Goal: Task Accomplishment & Management: Manage account settings

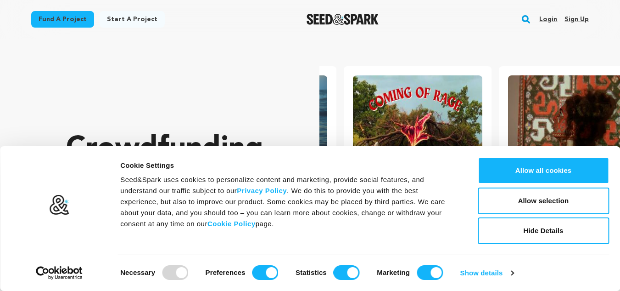
scroll to position [0, 162]
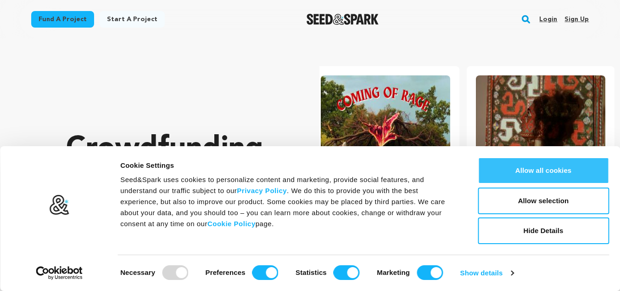
click at [531, 163] on button "Allow all cookies" at bounding box center [543, 170] width 131 height 27
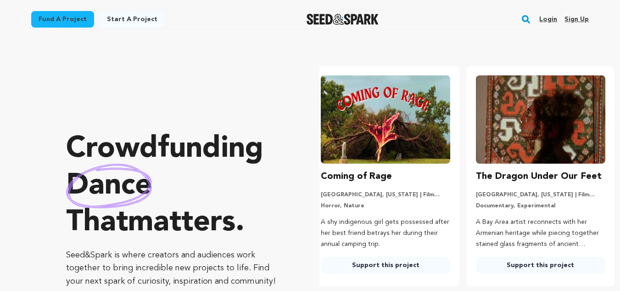
click at [579, 18] on link "Sign up" at bounding box center [576, 19] width 24 height 15
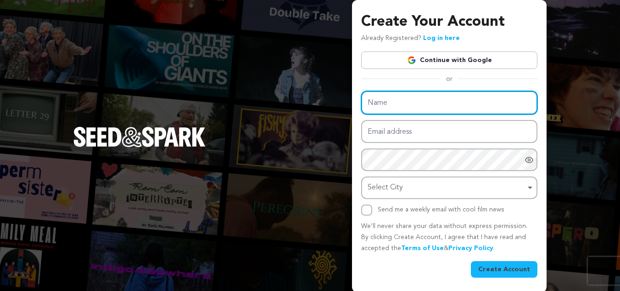
click at [408, 109] on input "Name" at bounding box center [449, 102] width 176 height 23
type input "Danceland Dancewear"
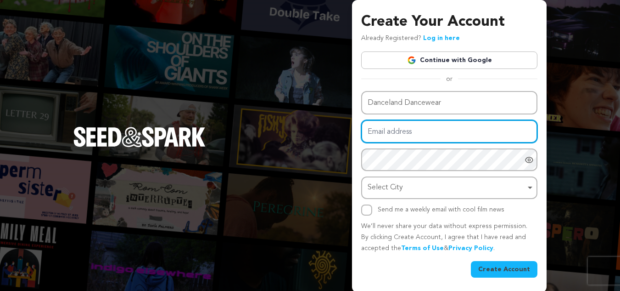
click at [391, 130] on input "Email address" at bounding box center [449, 131] width 176 height 23
type input "[EMAIL_ADDRESS][DOMAIN_NAME]"
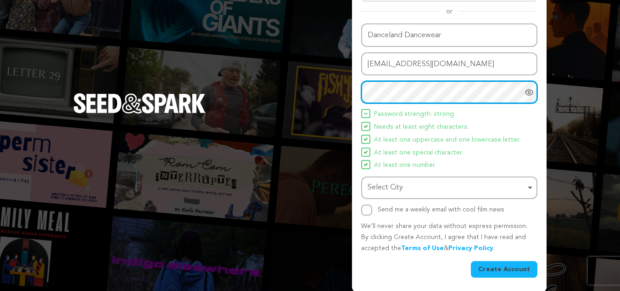
scroll to position [69, 0]
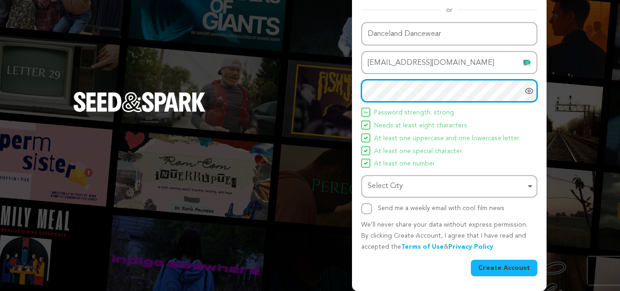
click at [426, 177] on div "Select City Select City Remove item" at bounding box center [449, 186] width 176 height 22
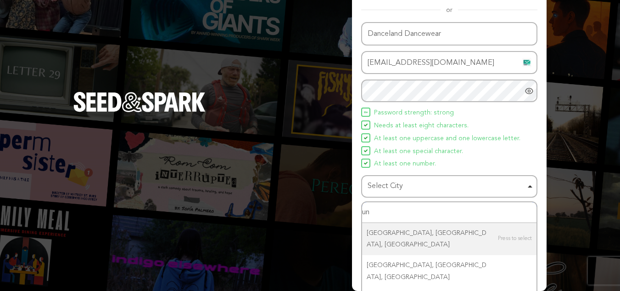
type input "u"
type input "london"
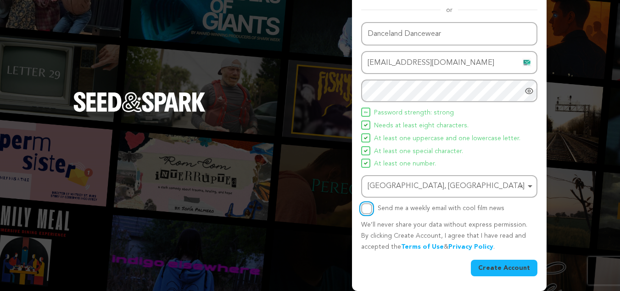
click at [369, 207] on input "Send me a weekly email with cool film news" at bounding box center [366, 208] width 11 height 11
checkbox input "true"
click at [506, 272] on button "Create Account" at bounding box center [504, 267] width 67 height 17
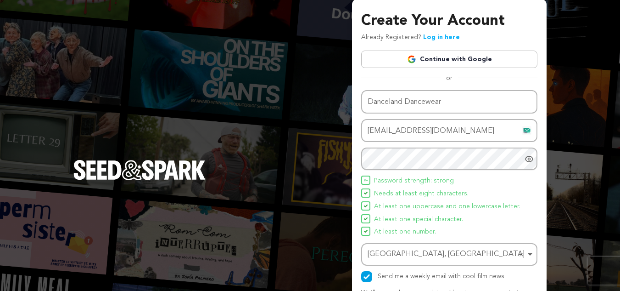
scroll to position [0, 0]
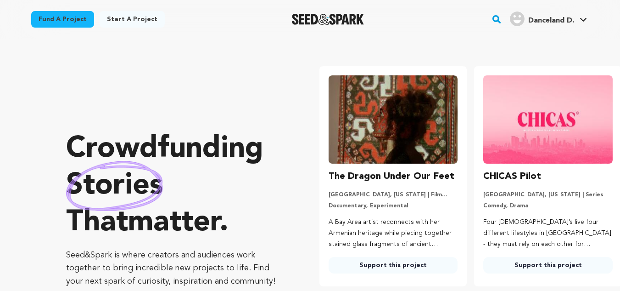
click at [583, 18] on icon at bounding box center [583, 19] width 7 height 5
click at [582, 18] on icon at bounding box center [583, 19] width 7 height 5
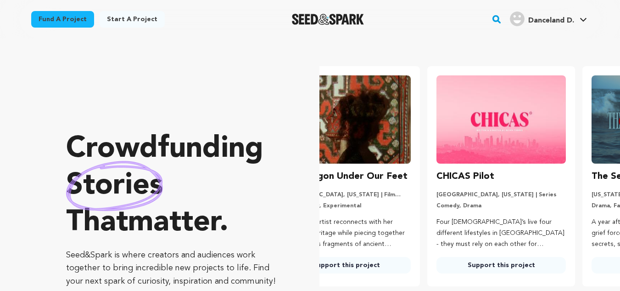
scroll to position [0, 140]
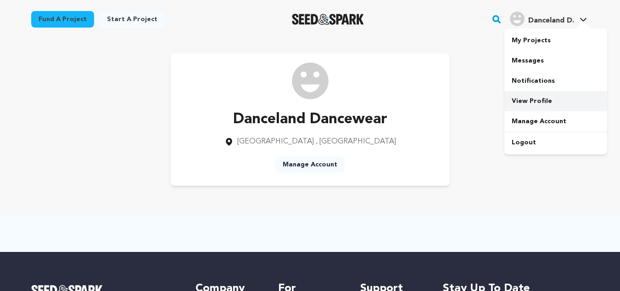
click at [532, 98] on link "View Profile" at bounding box center [555, 101] width 103 height 20
click at [323, 163] on link "Manage Account" at bounding box center [309, 164] width 69 height 17
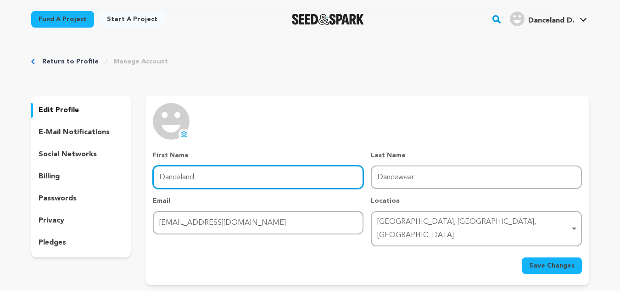
click at [211, 170] on input "Danceland" at bounding box center [258, 176] width 211 height 23
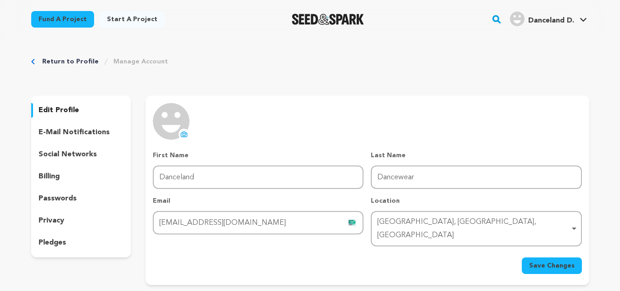
click at [77, 152] on p "social networks" at bounding box center [68, 154] width 58 height 11
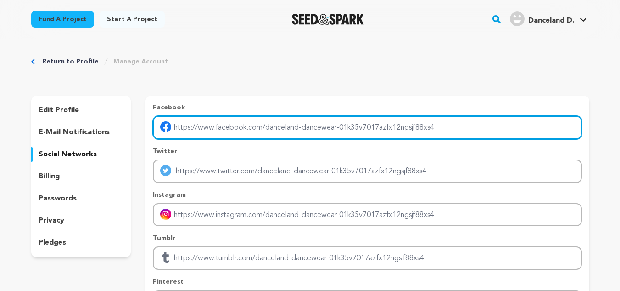
click at [260, 133] on input "Enter facebook profile link" at bounding box center [367, 127] width 429 height 23
click at [324, 128] on input "Enter facebook profile link" at bounding box center [367, 127] width 429 height 23
paste input "https://l.facebook.com/l.php?u=http%3A%2F%2Fdancelanddancewear.co.uk"
type input "https://l.facebook.com/l.php?u=http%3A%2F%2Fdancelanddancewear.co.uk"
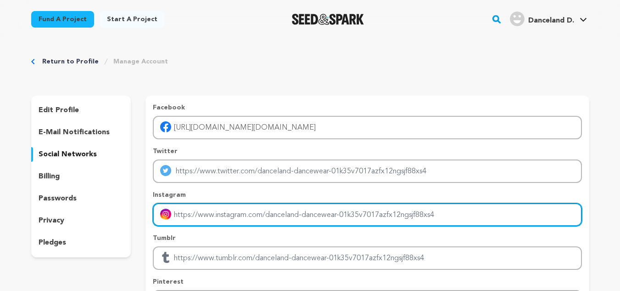
click at [188, 213] on input "Enter instagram handle link" at bounding box center [367, 214] width 429 height 23
paste input "https://www.instagram.com/danceland_dancewear/?hl=en"
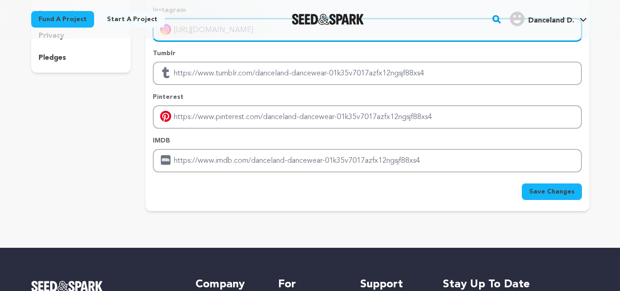
scroll to position [229, 0]
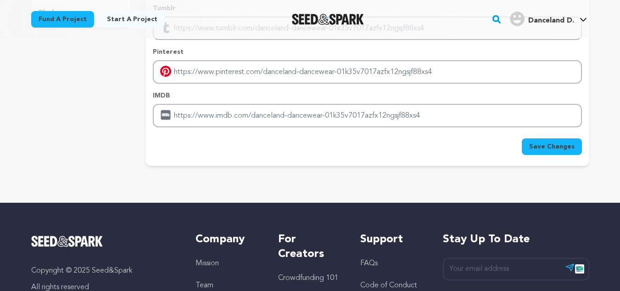
type input "https://www.instagram.com/danceland_dancewear/?hl=en"
click at [543, 146] on span "Save Changes" at bounding box center [551, 146] width 45 height 9
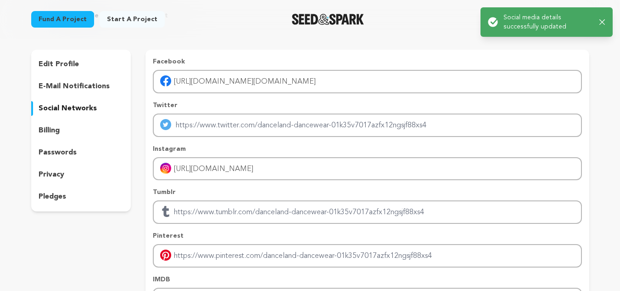
scroll to position [0, 0]
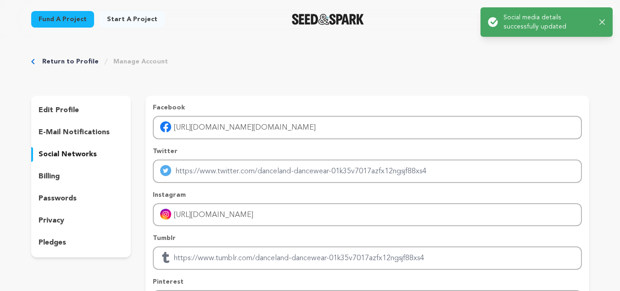
click at [63, 111] on p "edit profile" at bounding box center [59, 110] width 40 height 11
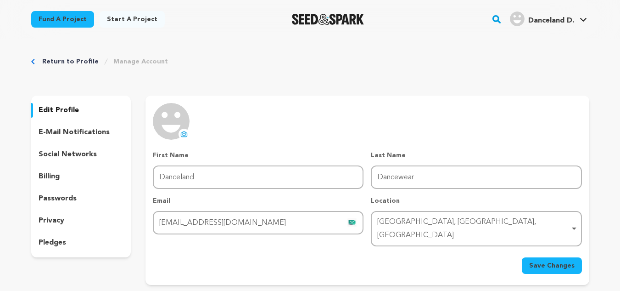
click at [184, 133] on icon at bounding box center [185, 134] width 4 height 3
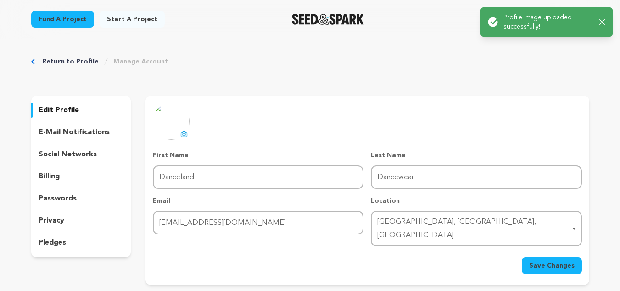
click at [573, 261] on span "Save Changes" at bounding box center [551, 265] width 45 height 9
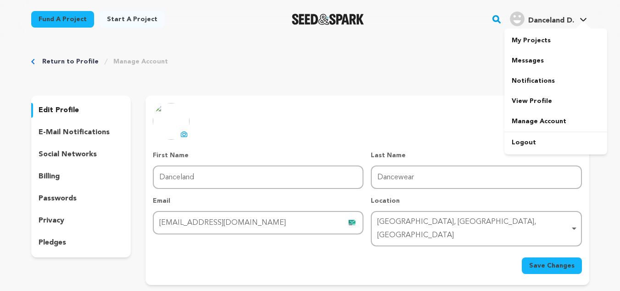
click at [554, 19] on span "Danceland D." at bounding box center [551, 20] width 46 height 7
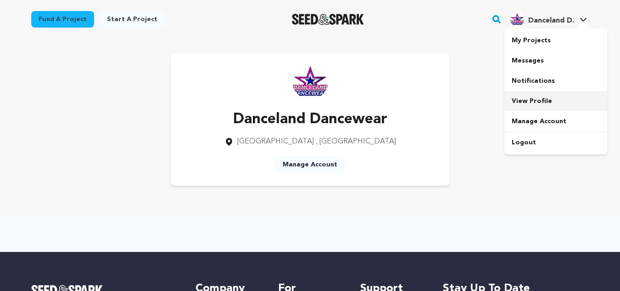
click at [530, 101] on link "View Profile" at bounding box center [555, 101] width 103 height 20
